Goal: Find specific page/section: Find specific page/section

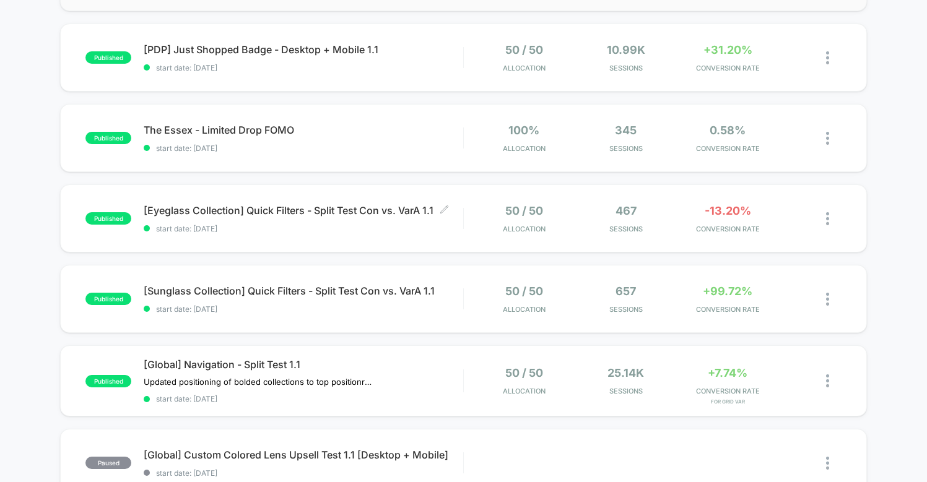
scroll to position [274, 0]
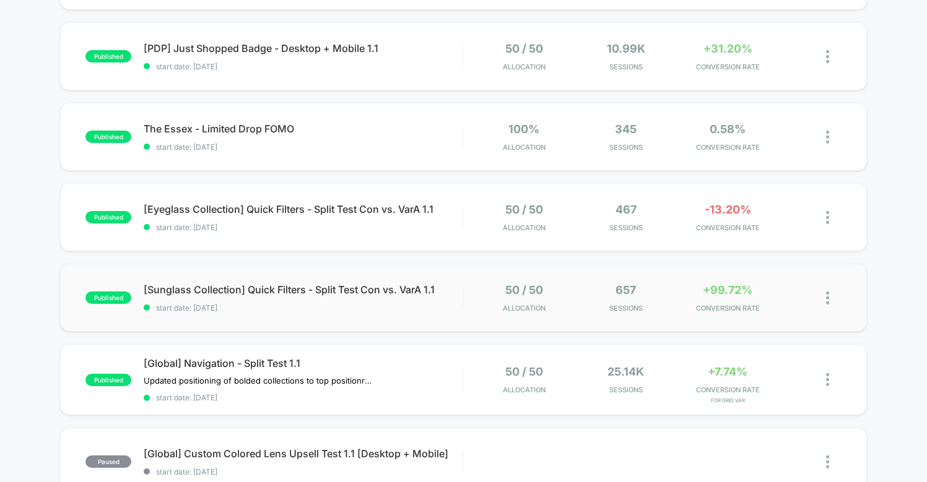
click at [354, 321] on div "published [Sunglass Collection] Quick Filters - Split Test Con vs. VarA 1.1 sta…" at bounding box center [463, 298] width 806 height 68
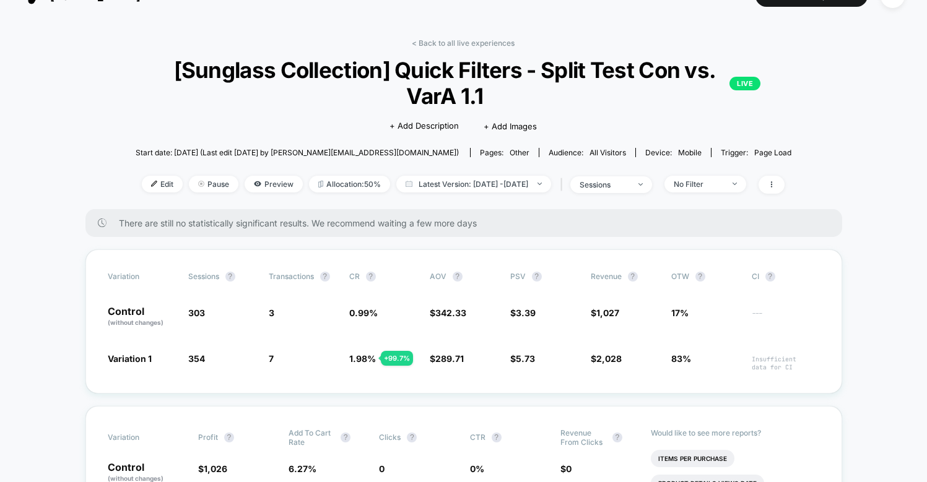
scroll to position [34, 0]
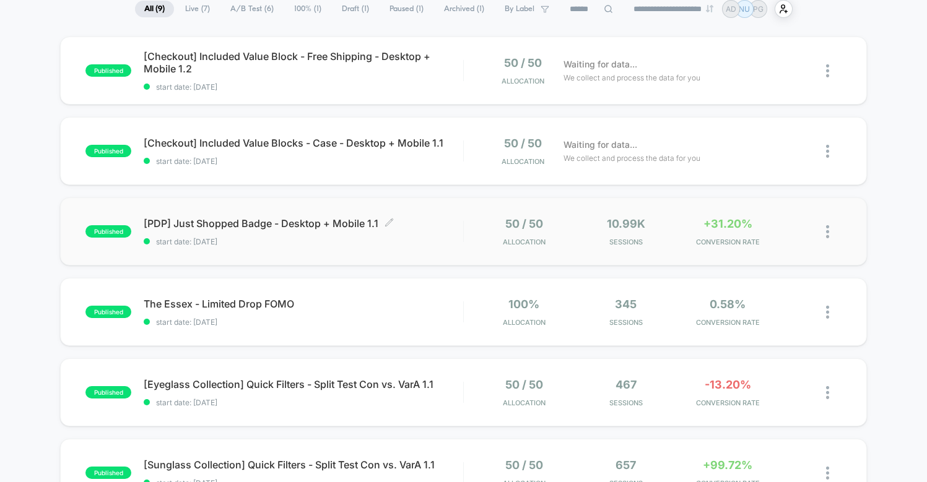
scroll to position [112, 0]
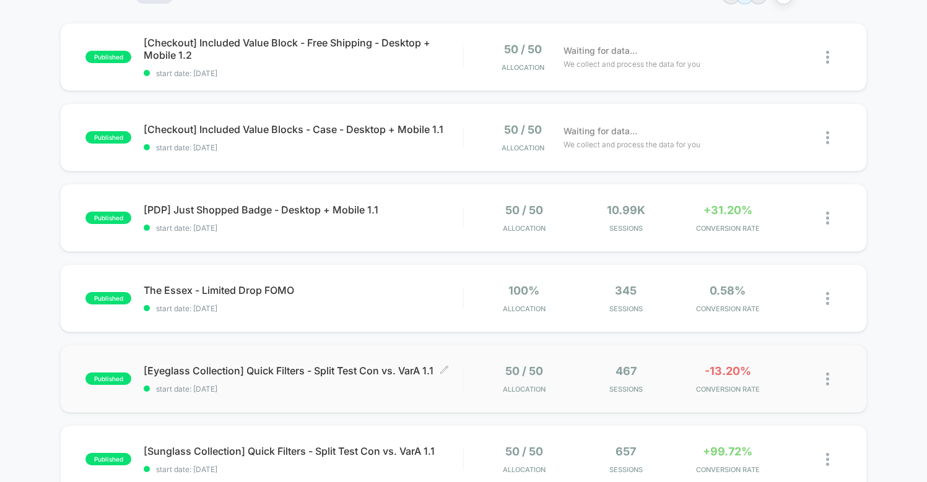
click at [446, 377] on span "[Eyeglass Collection] Quick Filters - Split Test Con vs. VarA 1.1 Click to edit…" at bounding box center [303, 371] width 319 height 12
